Goal: Book appointment/travel/reservation

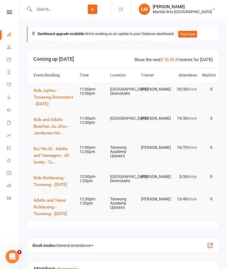
click at [196, 88] on link "show" at bounding box center [193, 89] width 10 height 4
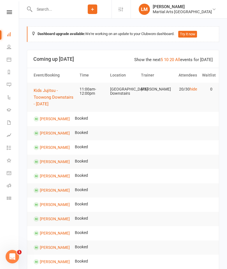
click at [52, 95] on span "Kids Jujitsu - Toowong Downstairs - [DATE]" at bounding box center [54, 97] width 40 height 19
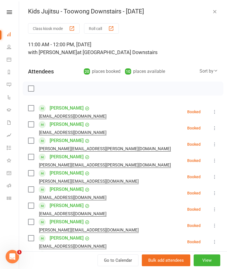
click at [34, 107] on label at bounding box center [31, 109] width 6 height 6
click at [33, 123] on label at bounding box center [31, 125] width 6 height 6
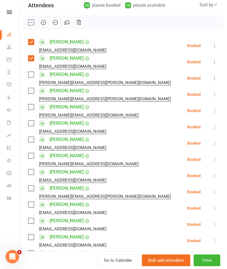
scroll to position [65, 0]
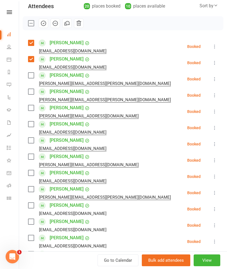
click at [33, 111] on label at bounding box center [31, 108] width 6 height 6
click at [32, 125] on label at bounding box center [31, 125] width 6 height 6
click at [31, 141] on label at bounding box center [31, 141] width 6 height 6
click at [32, 173] on label at bounding box center [31, 173] width 6 height 6
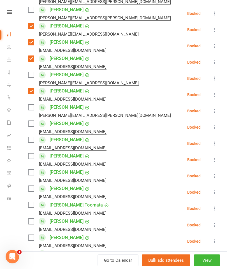
scroll to position [147, 0]
click at [33, 109] on label at bounding box center [31, 108] width 6 height 6
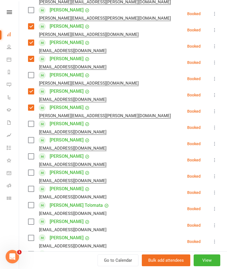
click at [31, 123] on label at bounding box center [31, 124] width 6 height 6
click at [30, 137] on label at bounding box center [31, 140] width 6 height 6
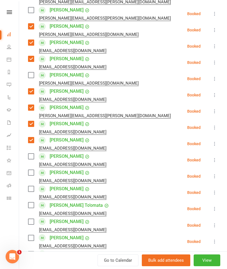
click at [31, 157] on label at bounding box center [31, 157] width 6 height 6
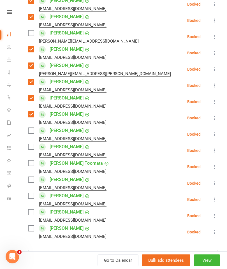
scroll to position [189, 0]
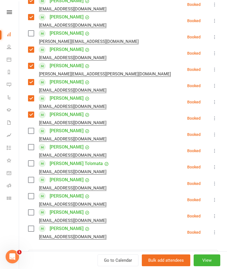
click at [31, 133] on label at bounding box center [31, 131] width 6 height 6
click at [31, 134] on label at bounding box center [31, 131] width 6 height 6
click at [34, 149] on label at bounding box center [31, 148] width 6 height 6
click at [33, 166] on label at bounding box center [31, 164] width 6 height 6
click at [29, 194] on label at bounding box center [31, 197] width 6 height 6
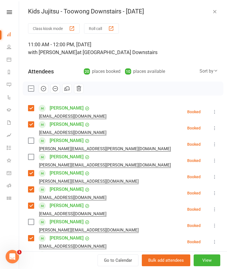
scroll to position [0, 0]
click at [40, 88] on button "button" at bounding box center [44, 89] width 10 height 10
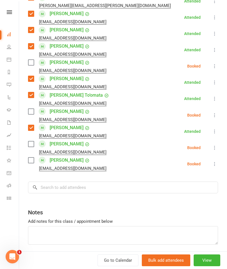
scroll to position [257, 0]
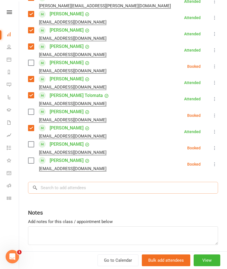
click at [139, 188] on input "search" at bounding box center [123, 188] width 190 height 12
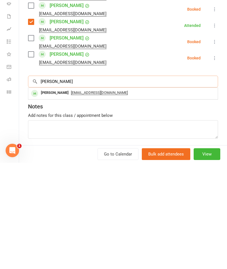
type input "[PERSON_NAME]"
click at [62, 195] on div "[PERSON_NAME]" at bounding box center [55, 199] width 32 height 8
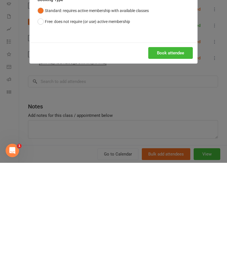
scroll to position [106, 0]
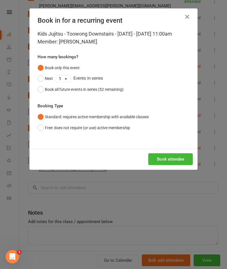
click at [176, 164] on button "Book attendee" at bounding box center [170, 159] width 45 height 12
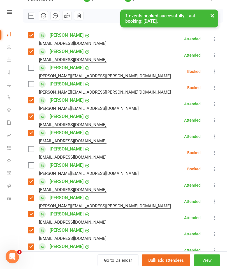
scroll to position [74, 0]
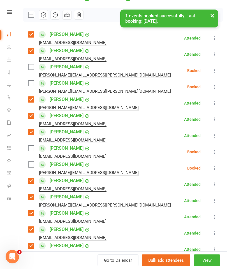
click at [31, 146] on label at bounding box center [31, 149] width 6 height 6
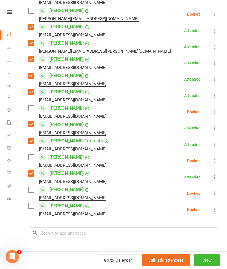
scroll to position [227, 0]
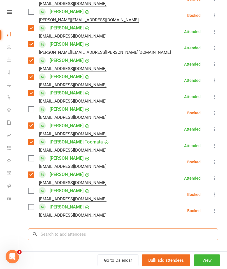
click at [136, 235] on input "search" at bounding box center [123, 235] width 190 height 12
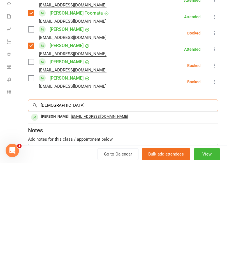
scroll to position [249, 0]
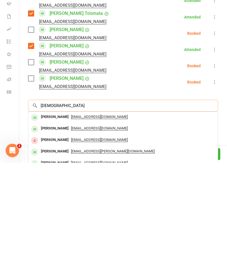
type input "[DEMOGRAPHIC_DATA]"
click at [65, 254] on div "[PERSON_NAME]" at bounding box center [55, 258] width 32 height 8
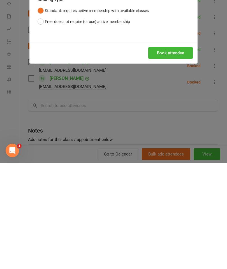
scroll to position [259, 0]
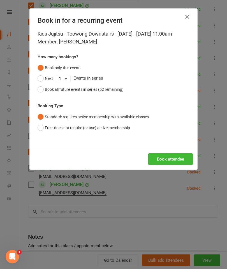
click at [172, 165] on button "Book attendee" at bounding box center [170, 159] width 45 height 12
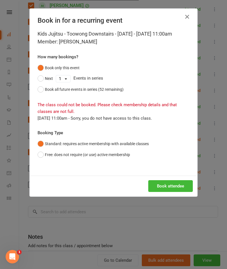
click at [70, 160] on button "Free: does not require (or use) active membership" at bounding box center [84, 155] width 93 height 11
click at [175, 192] on button "Book attendee" at bounding box center [170, 186] width 45 height 12
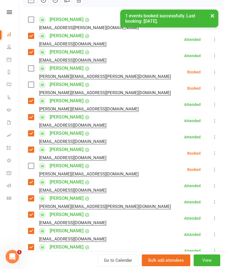
scroll to position [88, 0]
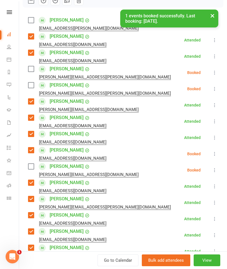
click at [31, 10] on div "× 1 events booked successfully. Last booking: [DATE]." at bounding box center [110, 10] width 220 height 0
click at [33, 10] on div "× 1 events booked successfully. Last booking: [DATE]." at bounding box center [110, 10] width 220 height 0
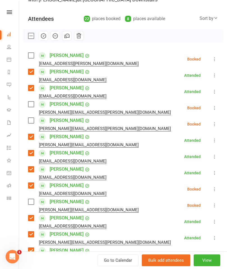
scroll to position [52, 0]
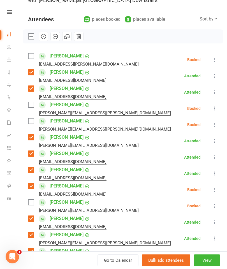
click at [28, 57] on label at bounding box center [31, 56] width 6 height 6
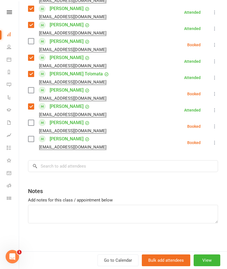
scroll to position [311, 0]
click at [161, 162] on input "search" at bounding box center [123, 167] width 190 height 12
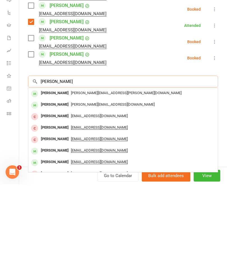
scroll to position [0, 0]
type input "[PERSON_NAME]"
click at [52, 174] on div "[PERSON_NAME]" at bounding box center [55, 178] width 32 height 8
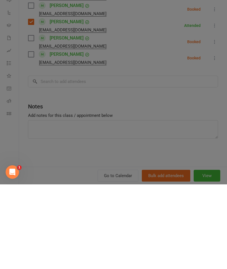
scroll to position [344, 0]
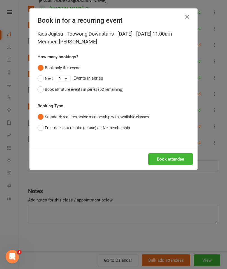
click at [174, 165] on button "Book attendee" at bounding box center [170, 159] width 45 height 12
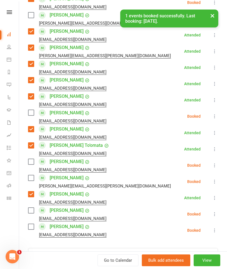
scroll to position [239, 0]
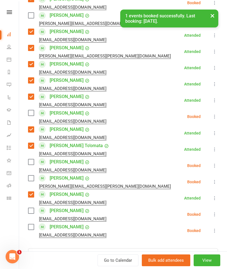
click at [34, 178] on label at bounding box center [31, 179] width 6 height 6
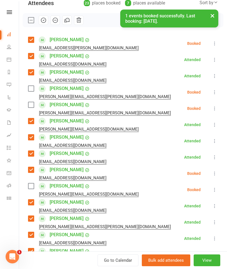
scroll to position [69, 0]
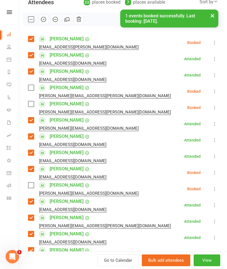
click at [43, 10] on div "× 1 events booked successfully. Last booking: [DATE]." at bounding box center [110, 10] width 220 height 0
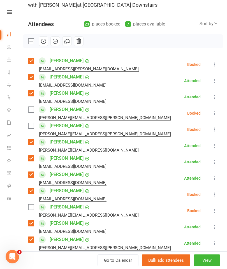
scroll to position [49, 0]
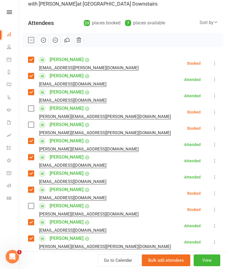
click at [45, 43] on icon "button" at bounding box center [43, 40] width 6 height 6
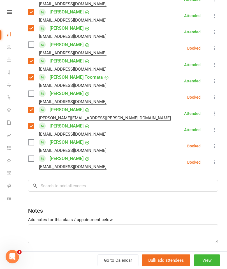
scroll to position [308, 0]
click at [158, 190] on input "search" at bounding box center [123, 186] width 190 height 12
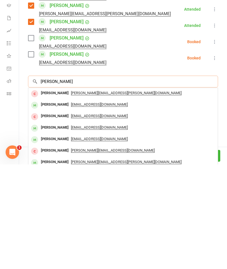
type input "[PERSON_NAME]"
click at [132, 250] on div "[PERSON_NAME] [PERSON_NAME][EMAIL_ADDRESS][DOMAIN_NAME]" at bounding box center [123, 256] width 190 height 12
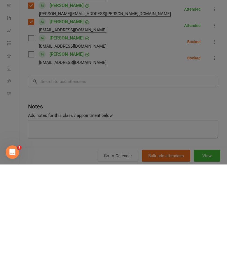
scroll to position [449, 0]
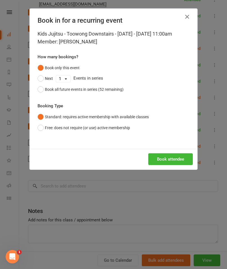
click at [189, 19] on icon "button" at bounding box center [187, 16] width 7 height 7
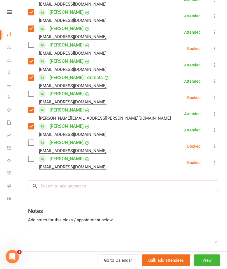
click at [120, 182] on input "search" at bounding box center [123, 186] width 190 height 12
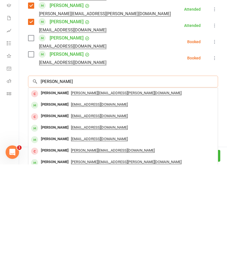
type input "[PERSON_NAME]"
click at [71, 242] on span "[EMAIL_ADDRESS][DOMAIN_NAME]" at bounding box center [99, 244] width 57 height 4
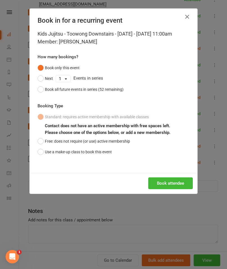
click at [42, 157] on button "Use a make-up class to book this event" at bounding box center [75, 152] width 74 height 11
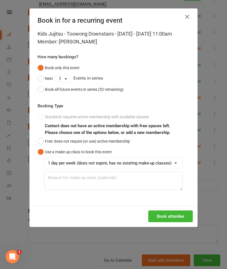
click at [162, 223] on button "Book attendee" at bounding box center [170, 217] width 45 height 12
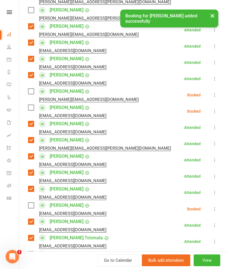
scroll to position [163, 0]
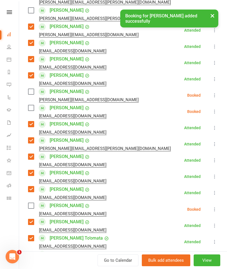
click at [31, 106] on label at bounding box center [31, 108] width 6 height 6
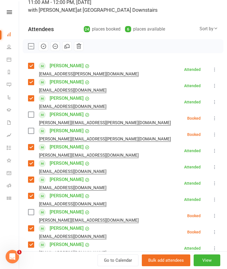
scroll to position [38, 0]
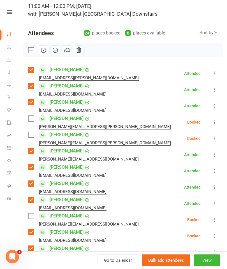
click at [46, 54] on button "button" at bounding box center [44, 50] width 10 height 10
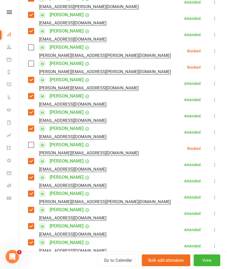
scroll to position [109, 0]
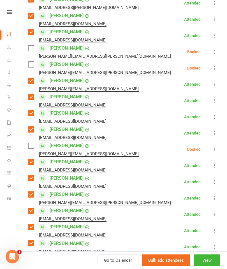
click at [28, 145] on label at bounding box center [31, 146] width 6 height 6
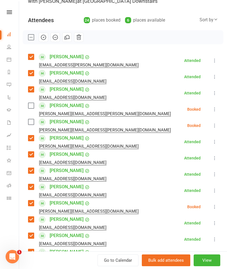
scroll to position [46, 0]
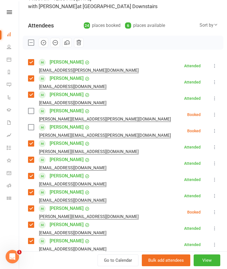
click at [43, 42] on icon "button" at bounding box center [43, 43] width 6 height 6
